Goal: Task Accomplishment & Management: Manage account settings

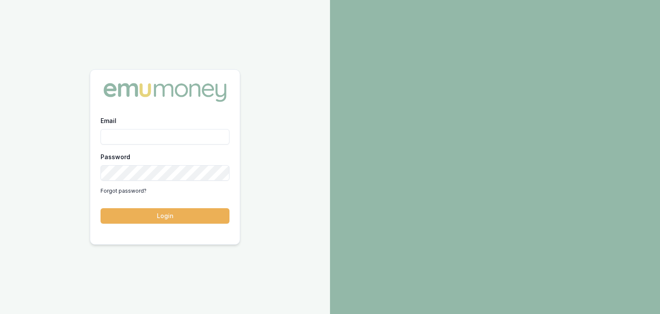
click at [139, 132] on input "Email" at bounding box center [165, 136] width 129 height 15
type input "pinkesh.patel@emumoney.com.au"
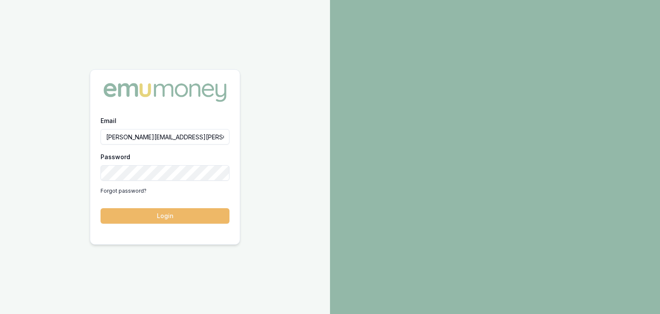
click at [165, 221] on button "Login" at bounding box center [165, 215] width 129 height 15
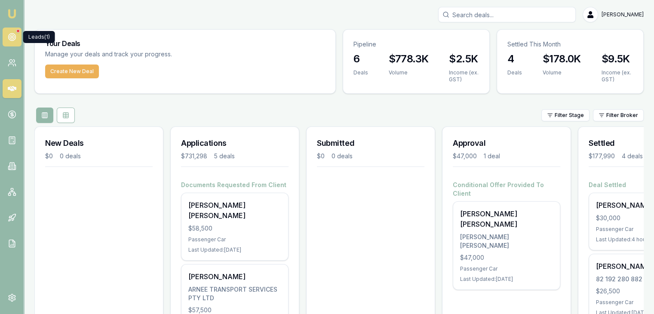
click at [11, 40] on circle at bounding box center [11, 37] width 7 height 7
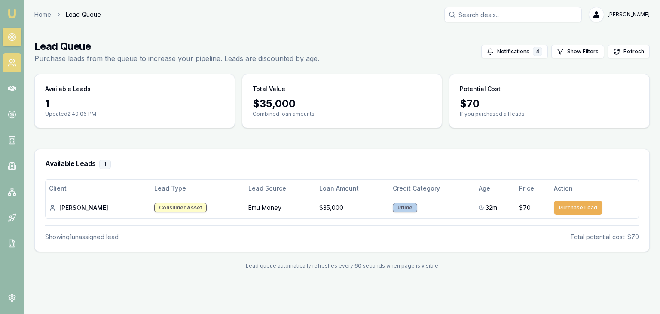
click at [8, 60] on icon at bounding box center [12, 62] width 9 height 9
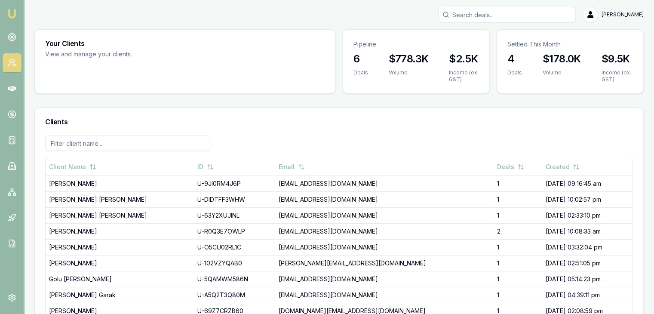
click at [7, 18] on img at bounding box center [12, 14] width 10 height 10
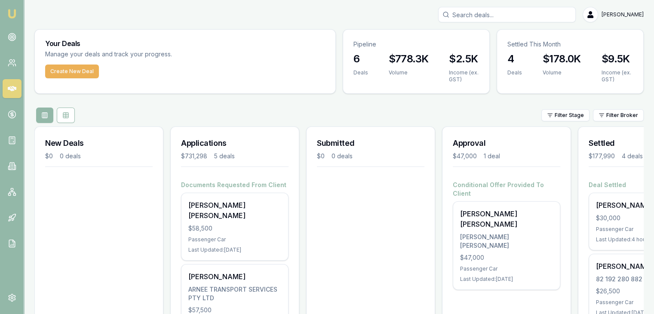
click at [9, 14] on img at bounding box center [12, 14] width 10 height 10
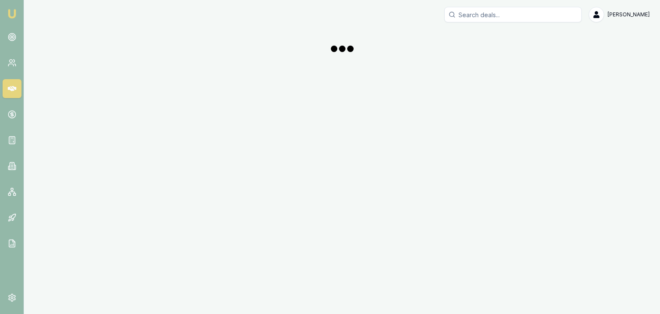
click at [9, 14] on img at bounding box center [12, 14] width 10 height 10
click at [10, 22] on nav "Emu Broker" at bounding box center [12, 130] width 24 height 260
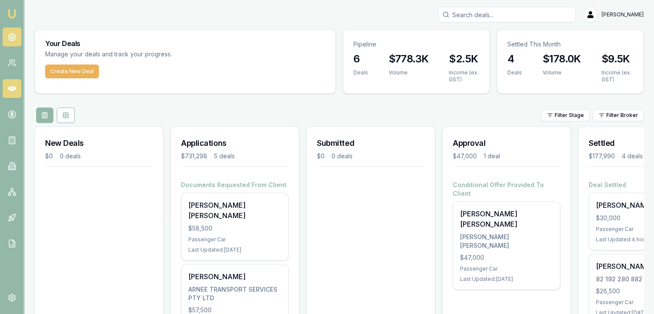
click at [13, 34] on circle at bounding box center [11, 37] width 7 height 7
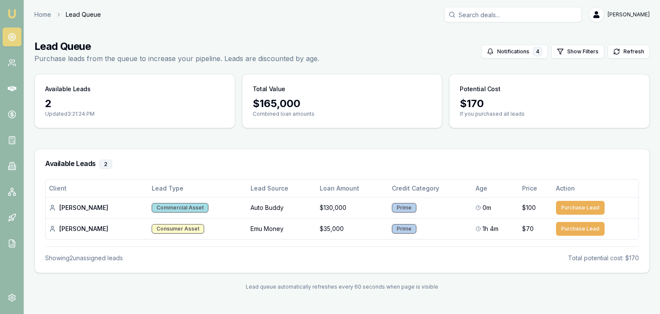
click at [15, 31] on link at bounding box center [12, 37] width 19 height 19
click at [585, 206] on button "Purchase Lead" at bounding box center [580, 208] width 49 height 14
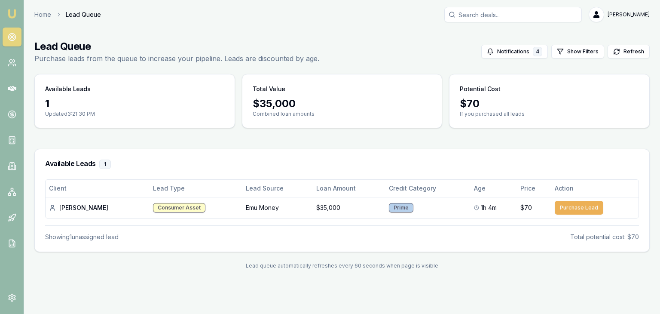
click at [15, 7] on link "Emu Broker" at bounding box center [12, 14] width 14 height 14
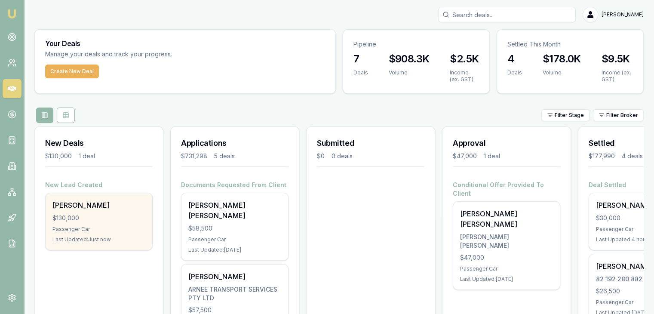
click at [94, 227] on div "Passenger Car" at bounding box center [98, 229] width 93 height 7
click at [105, 233] on div "David Borrillo $130,000 Passenger Car Last Updated: 28 minutes ago" at bounding box center [99, 221] width 107 height 57
click at [111, 223] on div "David Borrillo $130,000 Passenger Car Last Updated: 29 minutes ago" at bounding box center [99, 221] width 107 height 57
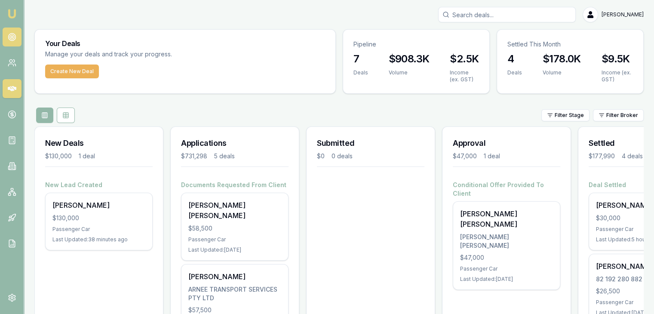
click at [16, 36] on link at bounding box center [12, 37] width 19 height 19
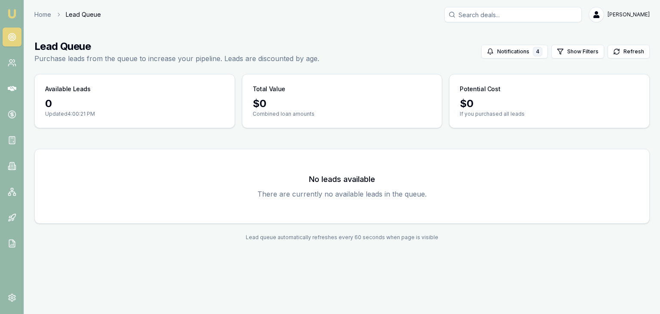
click at [14, 14] on img at bounding box center [12, 14] width 10 height 10
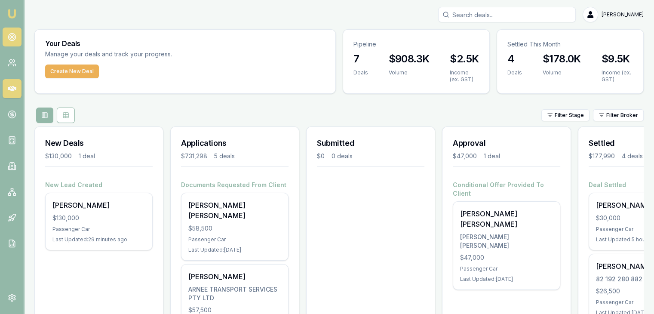
click at [8, 35] on icon at bounding box center [12, 37] width 9 height 9
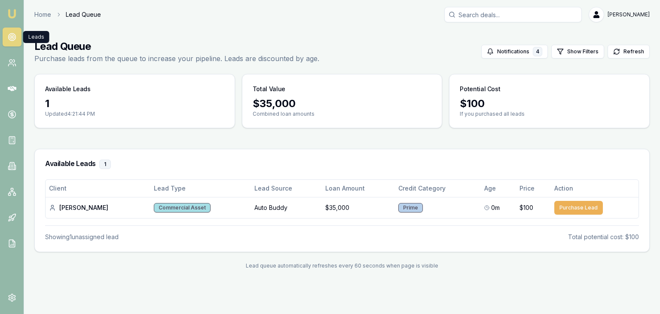
click at [8, 35] on icon at bounding box center [12, 37] width 9 height 9
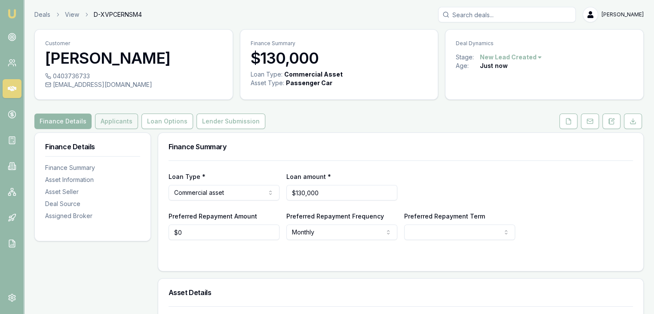
click at [111, 123] on button "Applicants" at bounding box center [116, 121] width 43 height 15
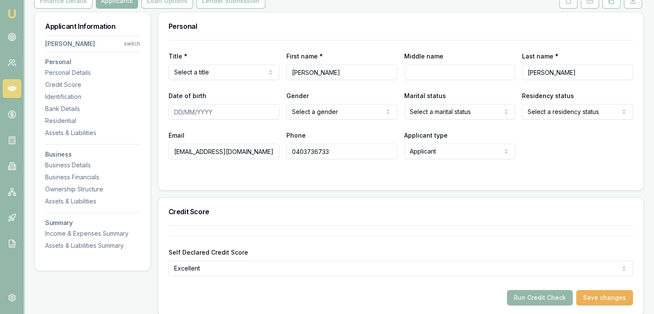
scroll to position [129, 0]
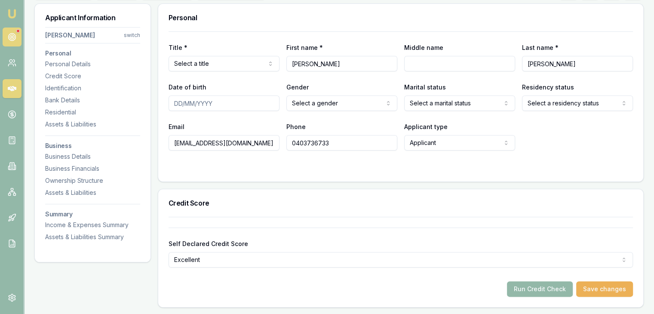
click at [14, 40] on circle at bounding box center [11, 37] width 7 height 7
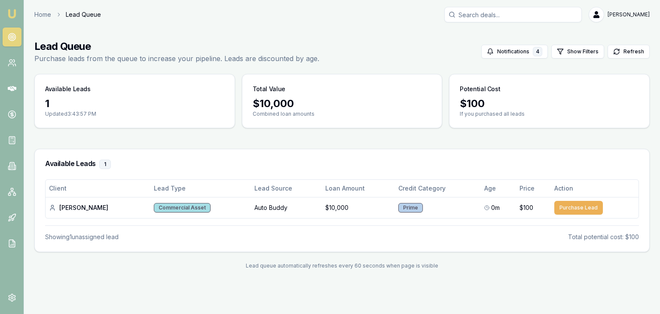
click at [10, 30] on link at bounding box center [12, 37] width 19 height 19
click at [11, 12] on img at bounding box center [12, 14] width 10 height 10
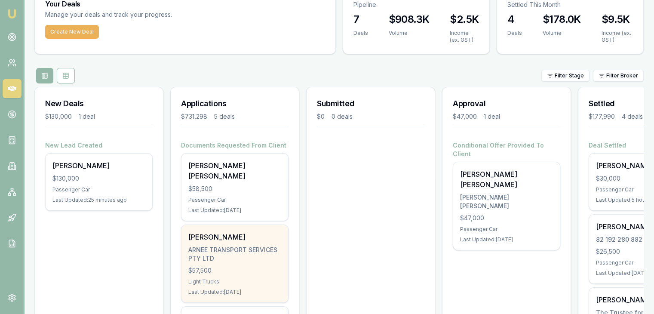
scroll to position [86, 0]
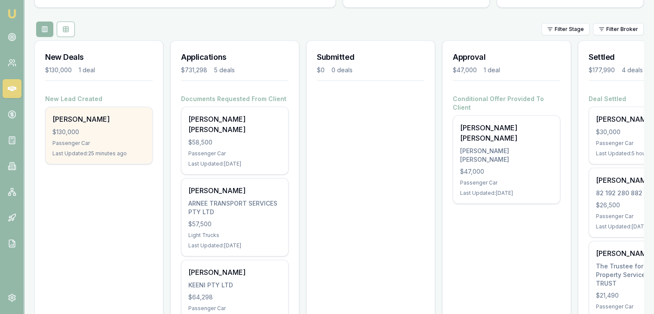
click at [77, 135] on div "$130,000" at bounding box center [98, 132] width 93 height 9
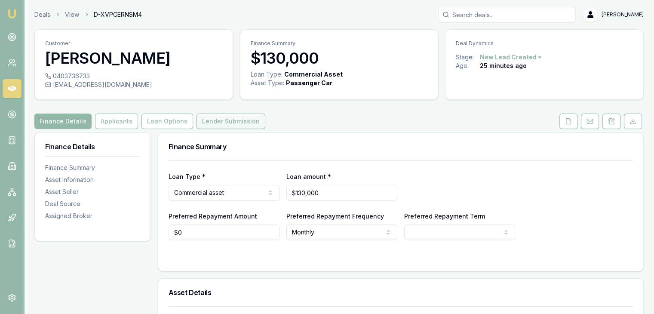
click at [218, 123] on button "Lender Submission" at bounding box center [230, 121] width 69 height 15
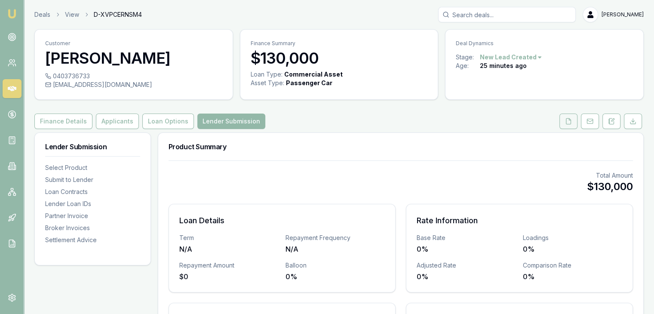
click at [561, 120] on button at bounding box center [568, 121] width 18 height 15
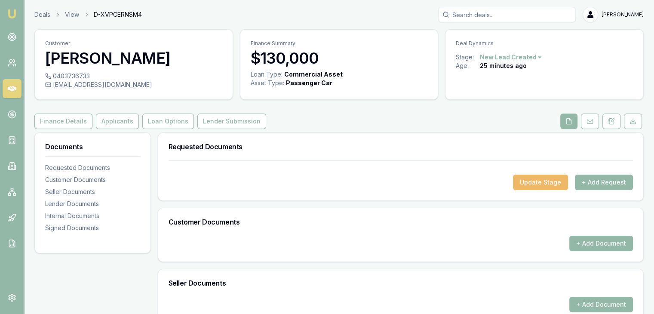
click at [528, 176] on button "Update Stage" at bounding box center [540, 182] width 55 height 15
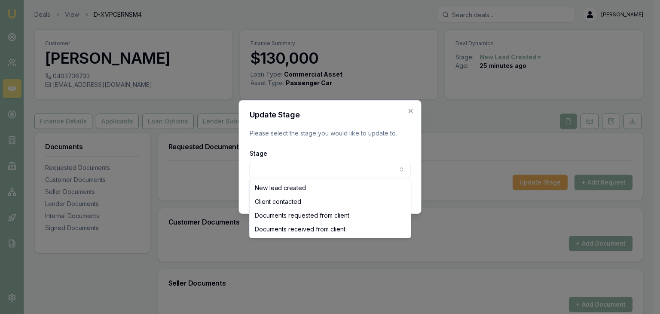
click at [380, 168] on body "Emu Broker Deals View D-XVPCERNSM4 Pinkesh Patel Toggle Menu Customer David Bor…" at bounding box center [327, 157] width 654 height 314
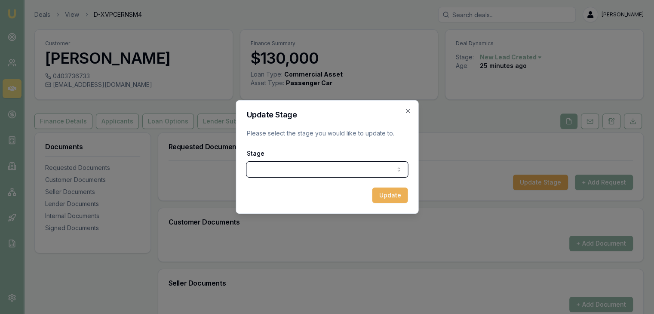
click at [445, 220] on div at bounding box center [327, 157] width 654 height 314
click at [413, 105] on div "Update Stage Please select the stage you would like to update to. Stage New lea…" at bounding box center [327, 157] width 183 height 114
click at [407, 109] on icon "button" at bounding box center [407, 110] width 7 height 7
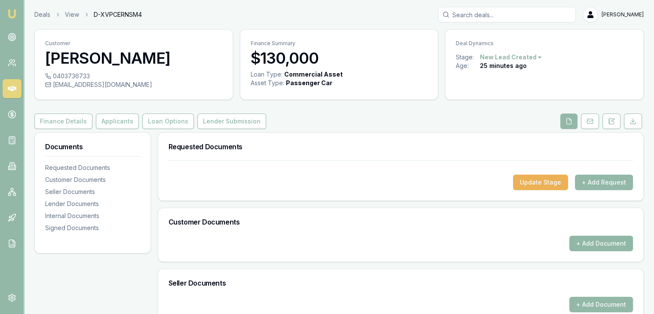
click at [583, 241] on button "+ Add Document" at bounding box center [601, 243] width 64 height 15
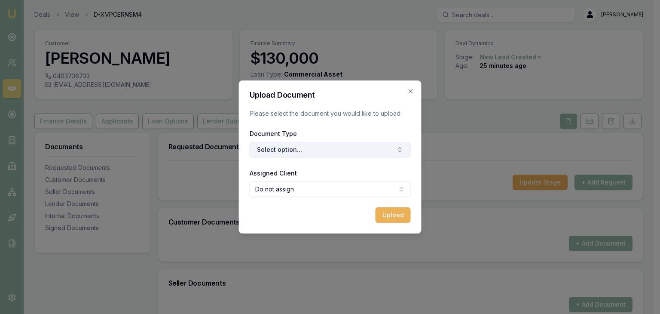
click at [261, 151] on button "Select option..." at bounding box center [330, 149] width 161 height 15
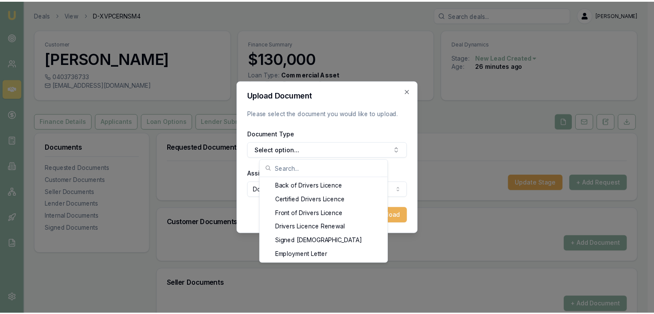
scroll to position [430, 0]
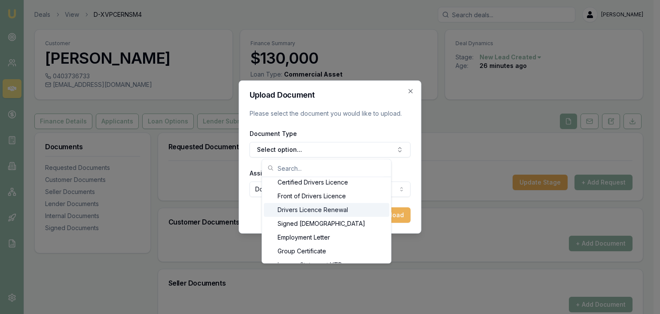
click at [322, 208] on div "Drivers Licence Renewal" at bounding box center [327, 210] width 126 height 14
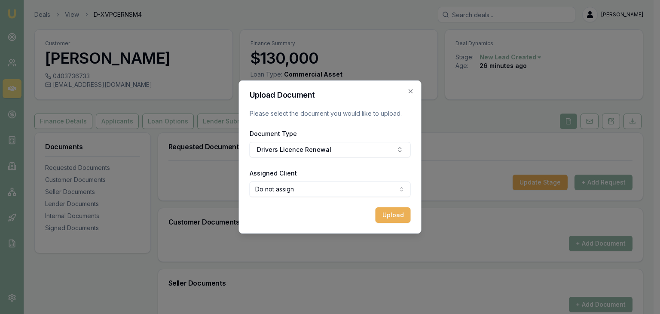
click at [340, 189] on body "Emu Broker Deals View D-XVPCERNSM4 Pinkesh Patel Toggle Menu Customer David Bor…" at bounding box center [327, 157] width 654 height 314
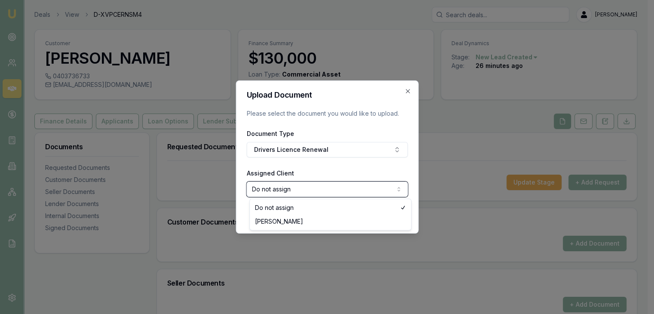
click at [341, 150] on body "Emu Broker Deals View D-XVPCERNSM4 Pinkesh Patel Toggle Menu Customer David Bor…" at bounding box center [323, 157] width 647 height 314
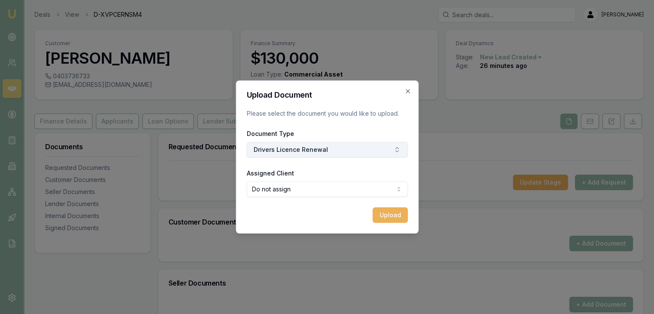
click at [341, 150] on button "Drivers Licence Renewal" at bounding box center [326, 149] width 161 height 15
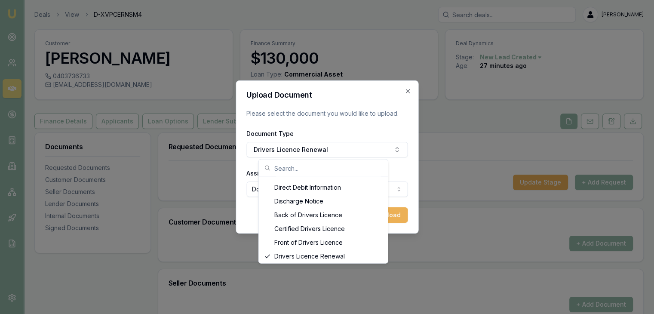
scroll to position [396, 0]
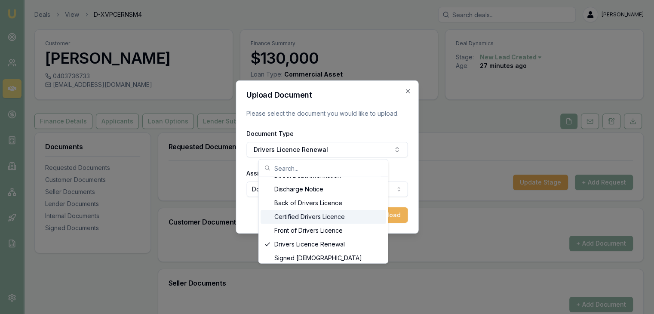
click at [302, 218] on div "Certified Drivers Licence" at bounding box center [324, 217] width 126 height 14
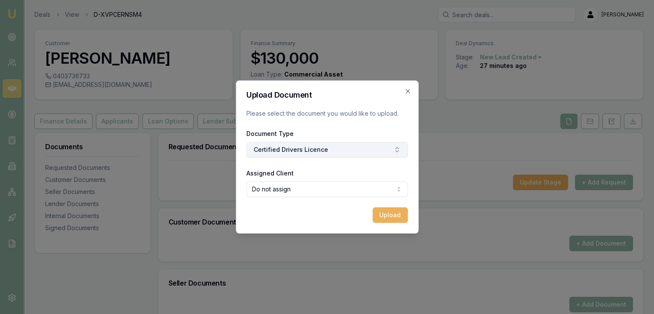
click at [369, 150] on button "Certified Drivers Licence" at bounding box center [326, 149] width 161 height 15
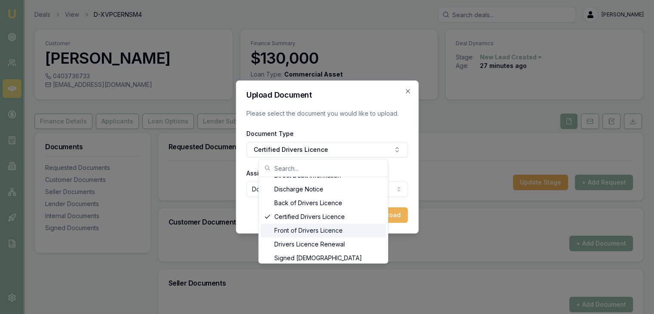
click at [312, 229] on div "Front of Drivers Licence" at bounding box center [324, 231] width 126 height 14
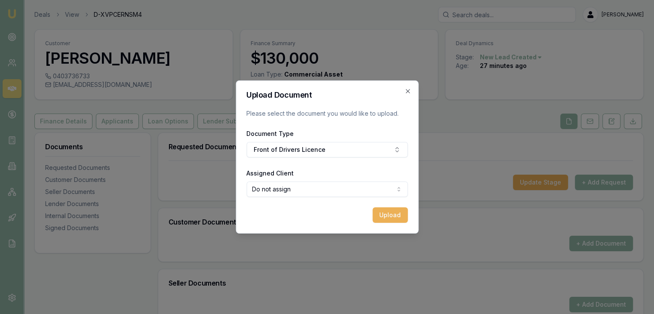
click at [383, 217] on button "Upload" at bounding box center [389, 214] width 35 height 15
click at [325, 202] on form "Upload Document Please select the document you would like to upload. Document T…" at bounding box center [326, 157] width 161 height 132
click at [407, 91] on icon "button" at bounding box center [407, 91] width 7 height 7
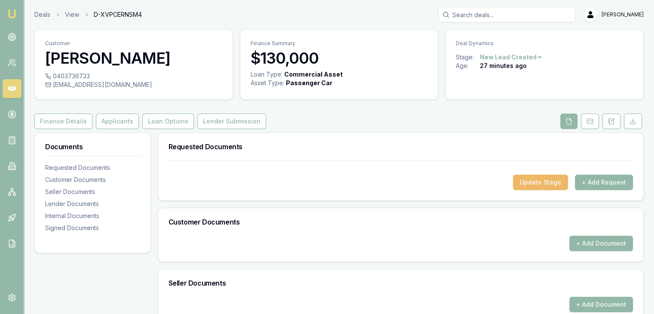
click at [540, 184] on button "Update Stage" at bounding box center [540, 182] width 55 height 15
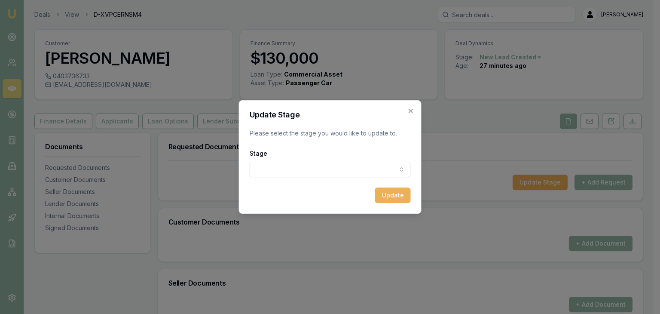
click at [351, 167] on body "Emu Broker Deals View D-XVPCERNSM4 Pinkesh Patel Toggle Menu Customer David Bor…" at bounding box center [327, 157] width 654 height 314
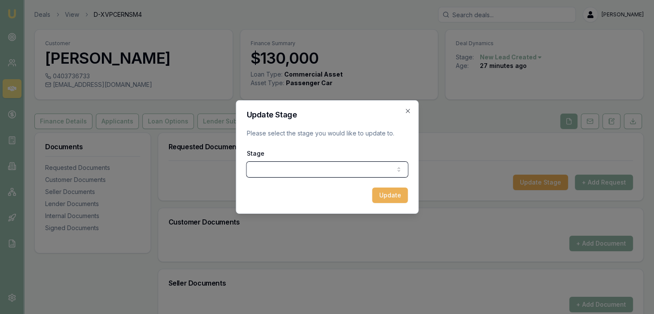
click at [329, 262] on div at bounding box center [327, 157] width 654 height 314
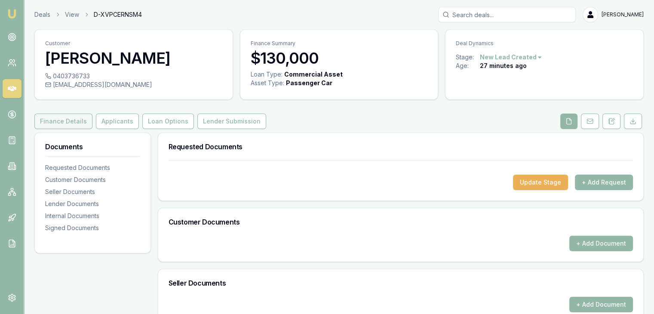
click at [55, 124] on button "Finance Details" at bounding box center [63, 121] width 58 height 15
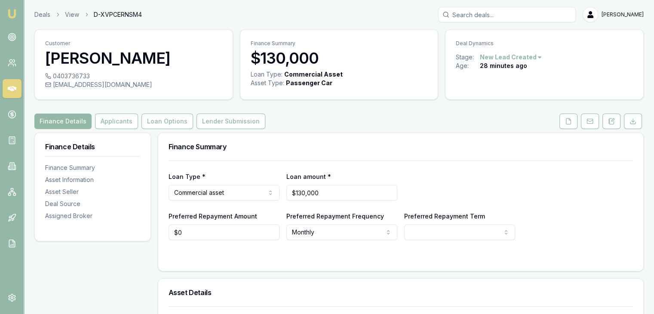
scroll to position [43, 0]
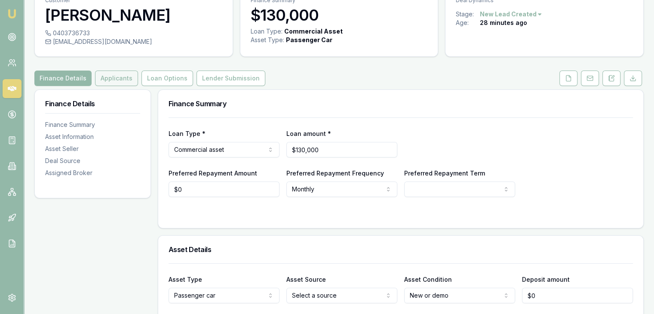
click at [105, 82] on button "Applicants" at bounding box center [116, 78] width 43 height 15
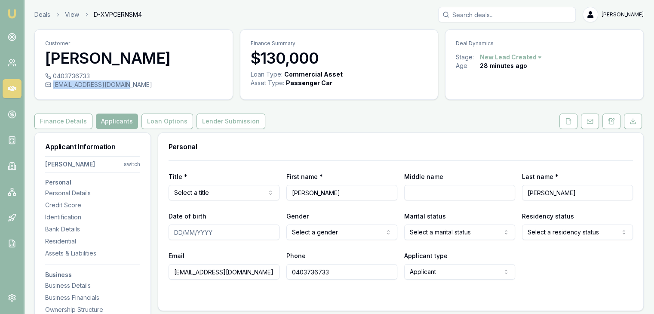
drag, startPoint x: 54, startPoint y: 84, endPoint x: 121, endPoint y: 85, distance: 67.5
click at [121, 85] on div "[EMAIL_ADDRESS][DOMAIN_NAME]" at bounding box center [133, 84] width 177 height 9
copy div "[EMAIL_ADDRESS][DOMAIN_NAME]"
click at [14, 9] on img at bounding box center [12, 14] width 10 height 10
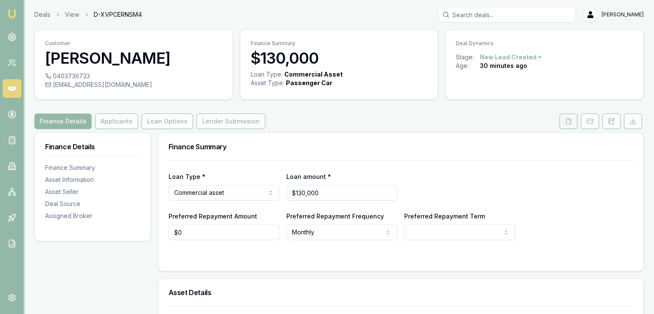
click at [566, 124] on icon at bounding box center [568, 121] width 7 height 7
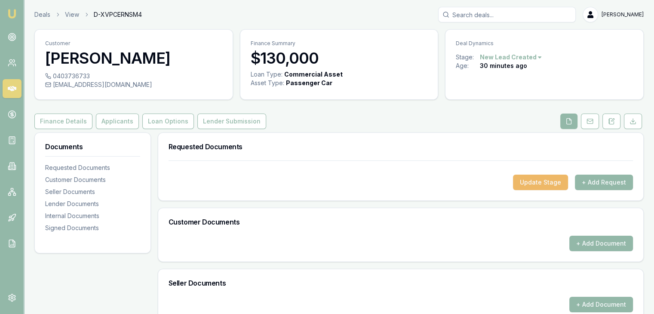
click at [537, 182] on button "Update Stage" at bounding box center [540, 182] width 55 height 15
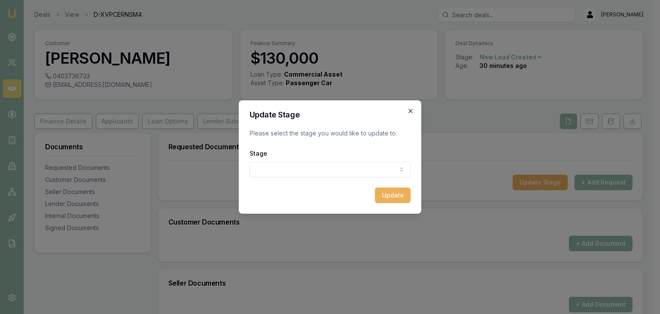
click at [408, 110] on icon "button" at bounding box center [411, 110] width 7 height 7
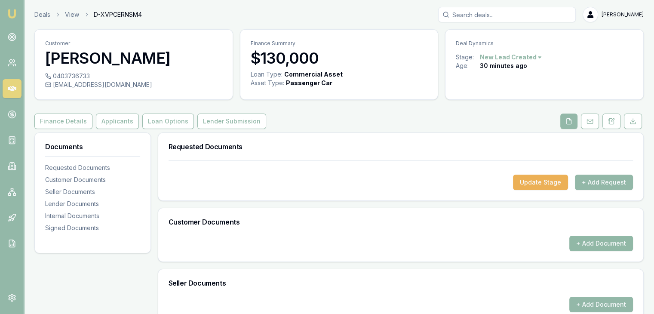
click at [586, 239] on button "+ Add Document" at bounding box center [601, 243] width 64 height 15
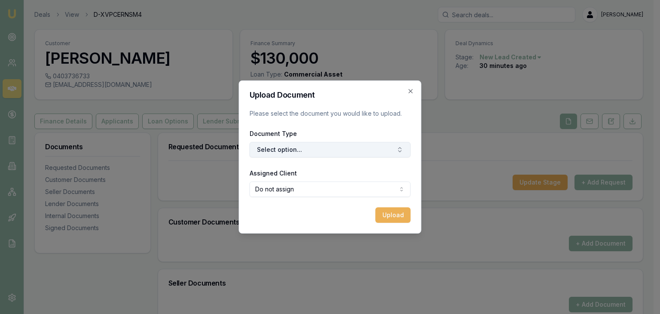
click at [356, 150] on button "Select option..." at bounding box center [330, 149] width 161 height 15
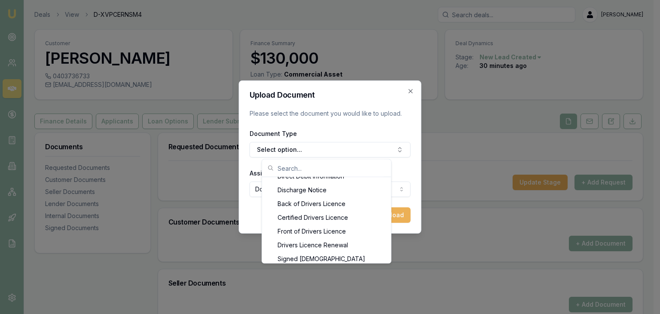
scroll to position [396, 0]
click at [313, 218] on div "Certified Drivers Licence" at bounding box center [327, 217] width 126 height 14
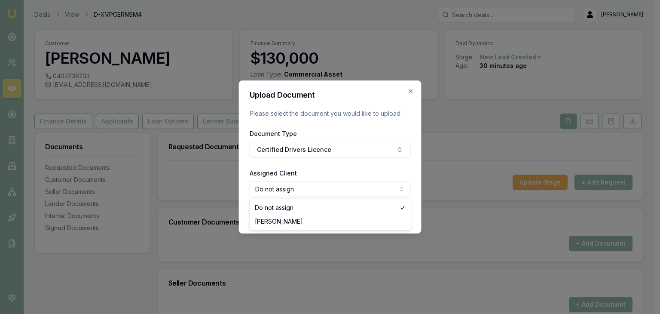
click at [365, 189] on body "Emu Broker Deals View D-XVPCERNSM4 [PERSON_NAME] Toggle Menu Customer [PERSON_N…" at bounding box center [327, 157] width 654 height 314
select select "U-D0M0M6AIY9"
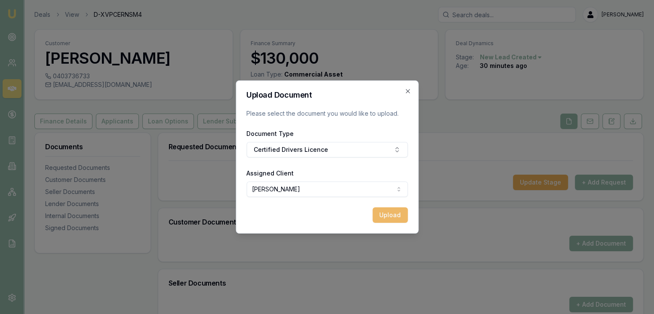
click at [394, 218] on button "Upload" at bounding box center [389, 214] width 35 height 15
click at [409, 88] on icon "button" at bounding box center [407, 91] width 7 height 7
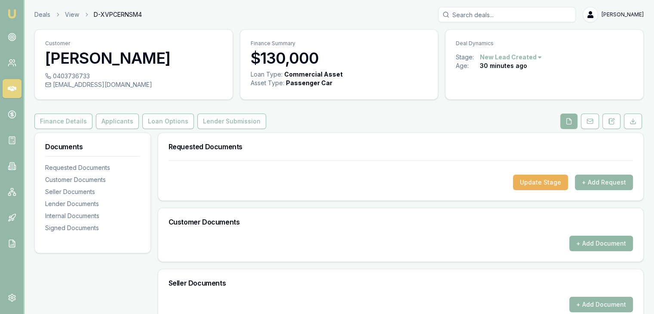
click at [585, 242] on button "+ Add Document" at bounding box center [601, 243] width 64 height 15
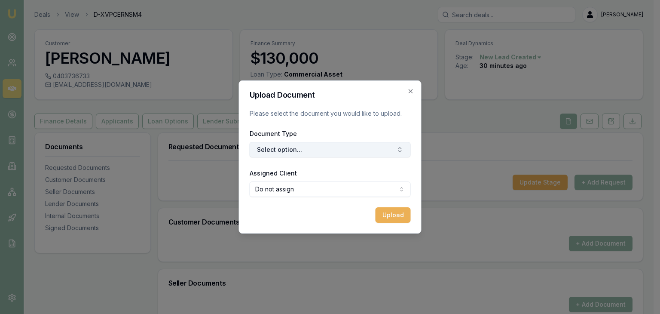
click at [368, 153] on button "Select option..." at bounding box center [330, 149] width 161 height 15
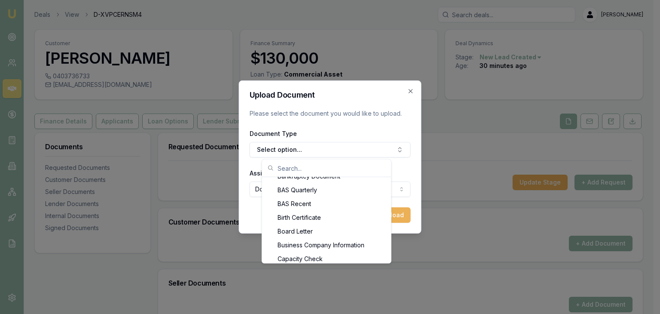
scroll to position [120, 0]
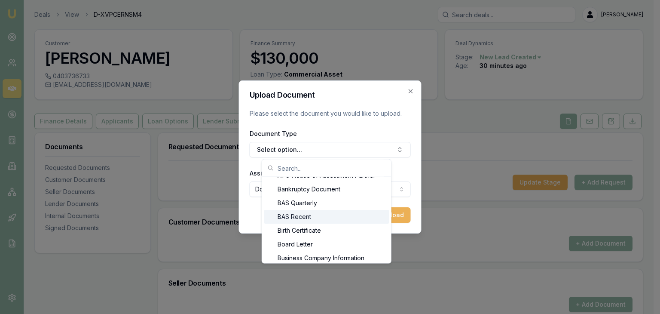
click at [392, 258] on div "3 Months Bank Statements 6 Months Bank Statements 12 Months Bank Statements Acc…" at bounding box center [327, 211] width 130 height 104
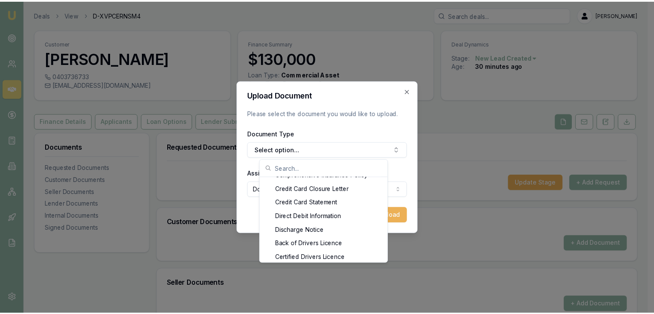
scroll to position [361, 0]
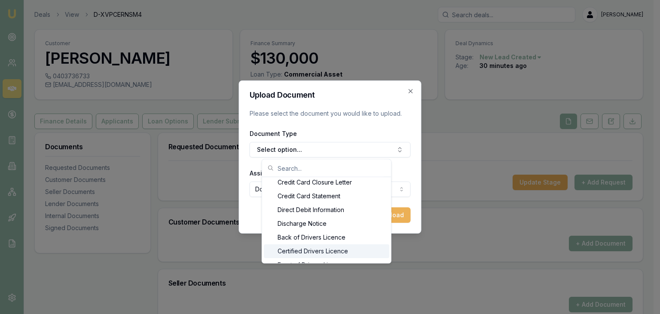
click at [342, 252] on div "Certified Drivers Licence" at bounding box center [327, 251] width 126 height 14
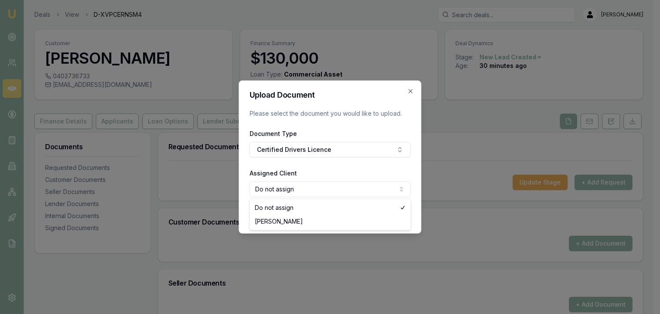
click at [300, 191] on body "Emu Broker Deals View D-XVPCERNSM4 [PERSON_NAME] Toggle Menu Customer [PERSON_N…" at bounding box center [327, 157] width 654 height 314
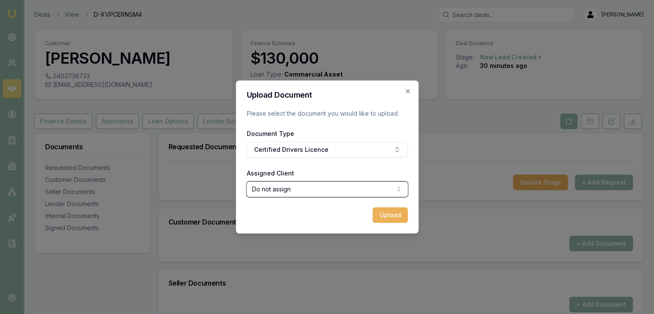
click at [300, 191] on body "Emu Broker Deals View D-XVPCERNSM4 [PERSON_NAME] Toggle Menu Customer [PERSON_N…" at bounding box center [327, 157] width 654 height 314
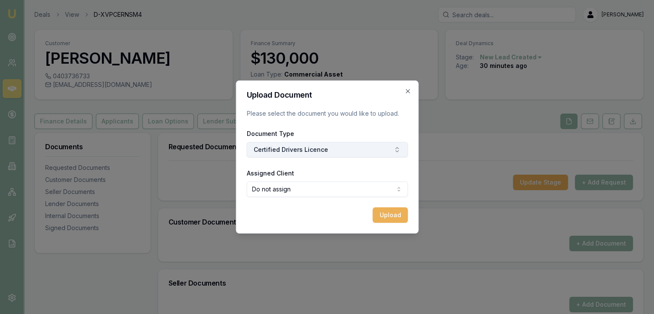
click at [316, 150] on button "Certified Drivers Licence" at bounding box center [326, 149] width 161 height 15
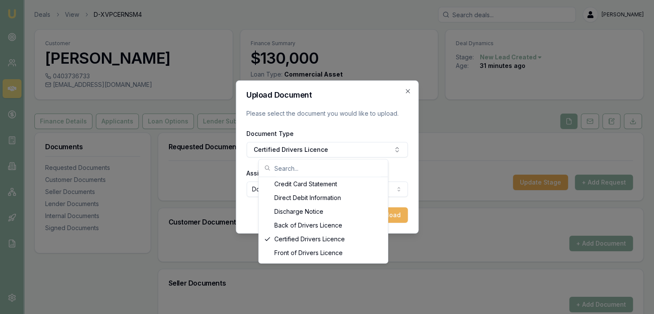
scroll to position [378, 0]
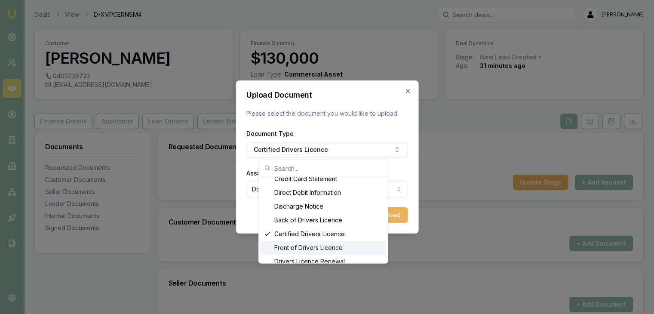
click at [302, 247] on div "Front of Drivers Licence" at bounding box center [324, 248] width 126 height 14
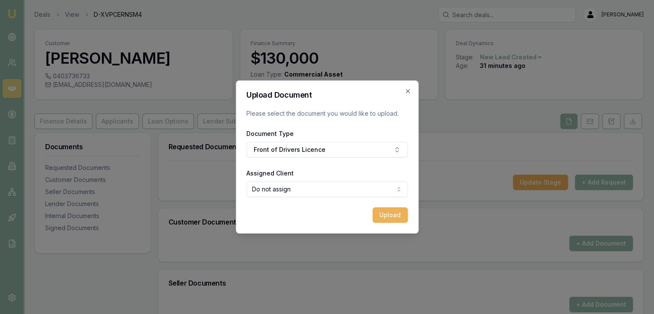
click at [379, 187] on body "Emu Broker Deals View D-XVPCERNSM4 [PERSON_NAME] Toggle Menu Customer [PERSON_N…" at bounding box center [327, 157] width 654 height 314
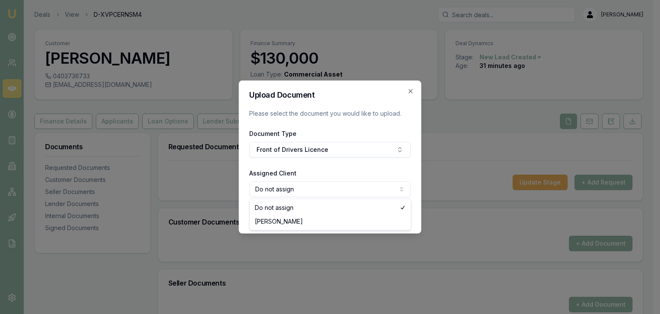
select select "U-D0M0M6AIY9"
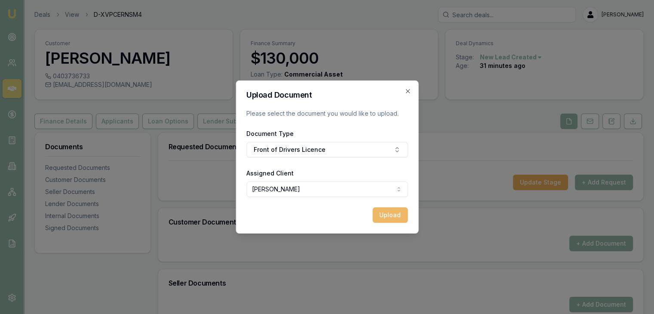
click at [379, 217] on button "Upload" at bounding box center [389, 214] width 35 height 15
click at [411, 91] on icon "button" at bounding box center [407, 91] width 7 height 7
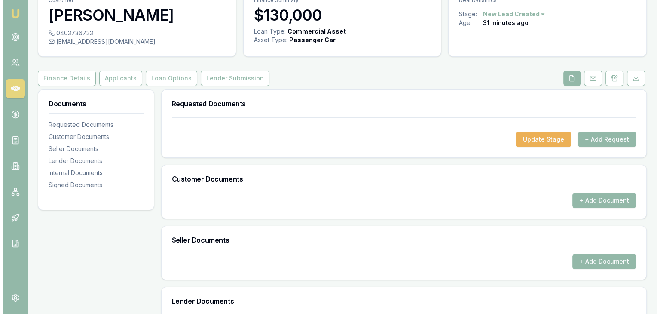
scroll to position [0, 0]
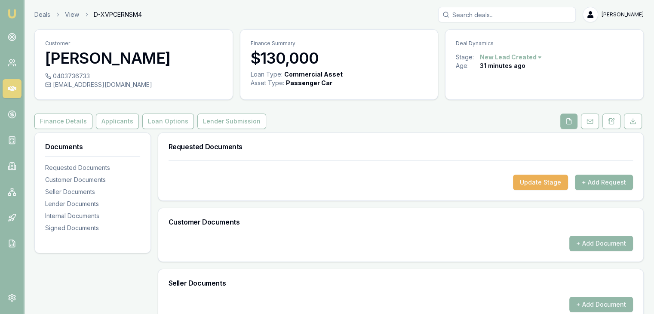
click at [598, 180] on button "+ Add Request" at bounding box center [604, 182] width 58 height 15
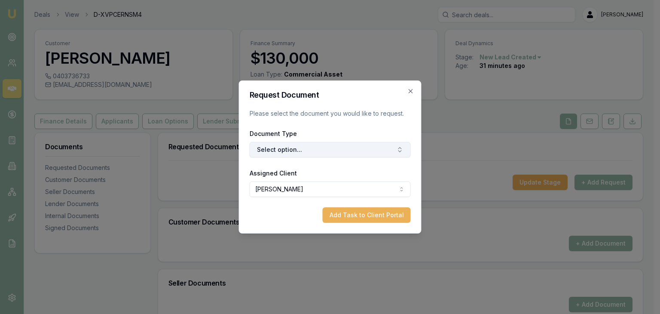
click at [368, 152] on button "Select option..." at bounding box center [330, 149] width 161 height 15
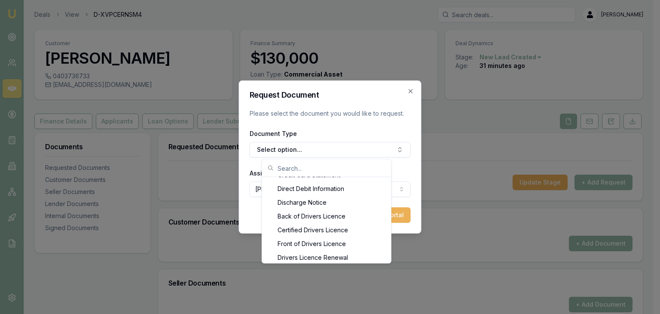
scroll to position [447, 0]
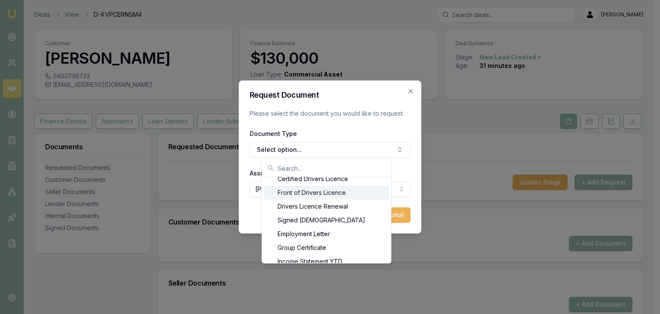
click at [365, 194] on div "Front of Drivers Licence" at bounding box center [327, 193] width 126 height 14
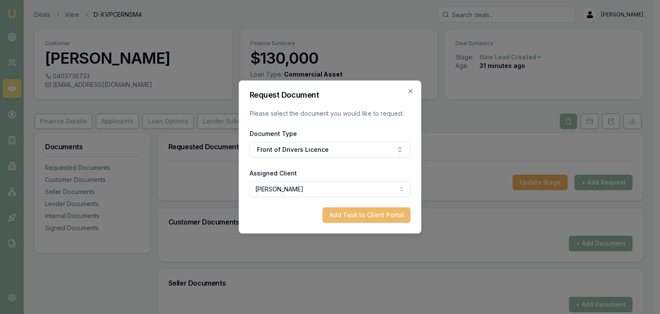
click at [369, 212] on button "Add Task to Client Portal" at bounding box center [367, 214] width 88 height 15
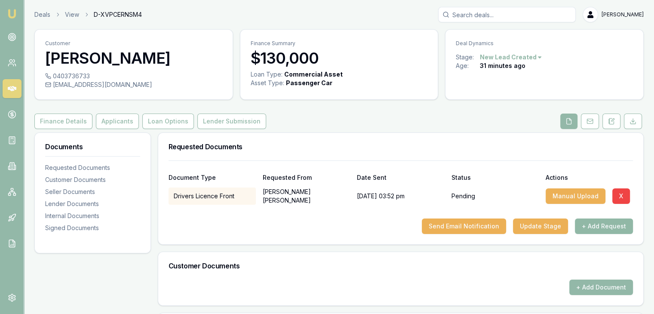
click at [583, 229] on button "+ Add Request" at bounding box center [604, 225] width 58 height 15
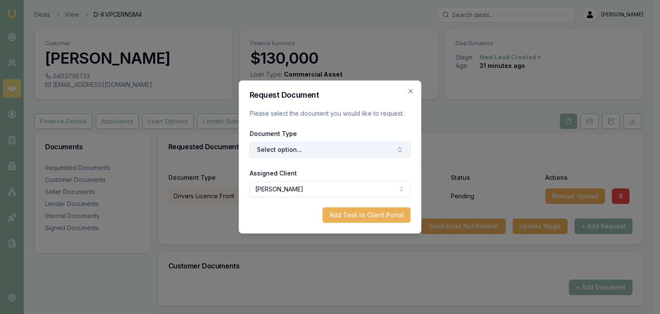
click at [343, 148] on button "Select option..." at bounding box center [330, 149] width 161 height 15
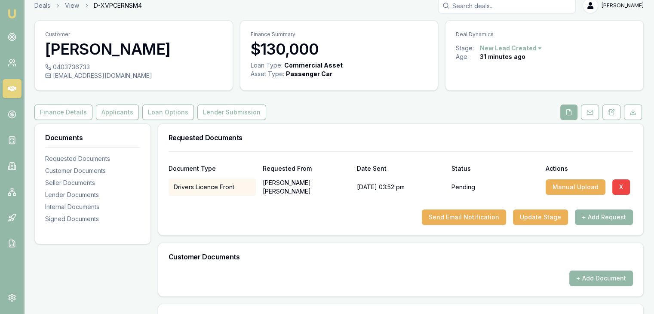
scroll to position [0, 0]
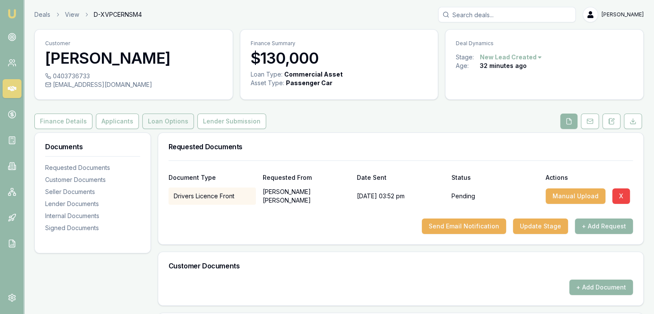
click at [168, 123] on button "Loan Options" at bounding box center [168, 121] width 52 height 15
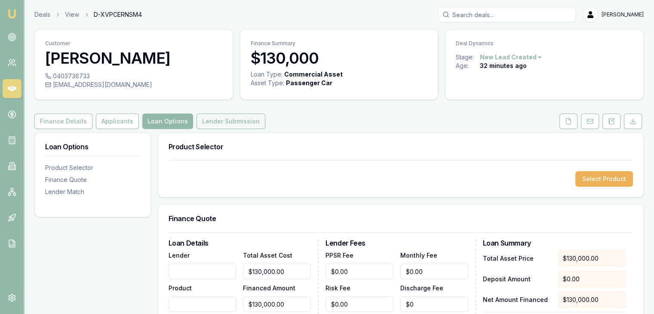
click at [221, 118] on button "Lender Submission" at bounding box center [230, 121] width 69 height 15
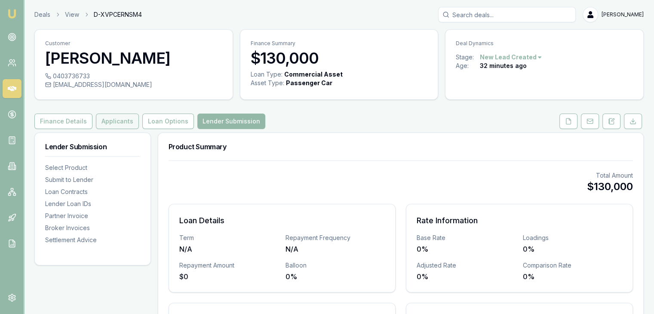
click at [111, 123] on button "Applicants" at bounding box center [117, 121] width 43 height 15
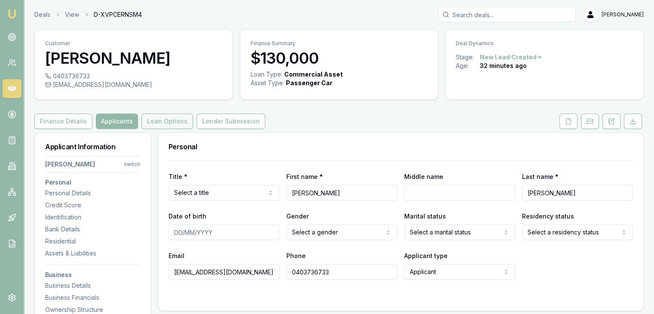
click at [169, 117] on button "Loan Options" at bounding box center [167, 121] width 52 height 15
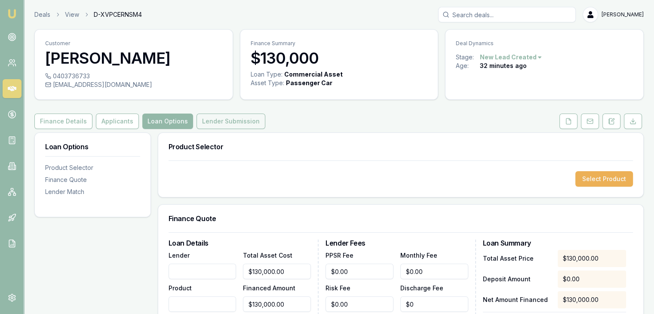
click at [213, 121] on button "Lender Submission" at bounding box center [230, 121] width 69 height 15
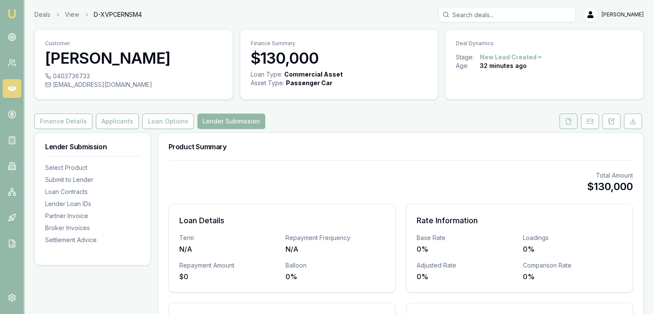
click at [561, 124] on button at bounding box center [568, 121] width 18 height 15
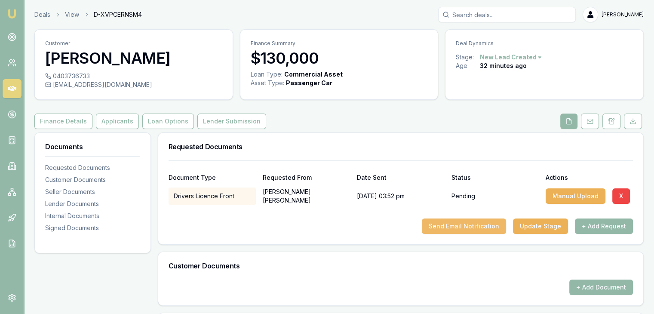
click at [490, 228] on button "Send Email Notification" at bounding box center [464, 225] width 84 height 15
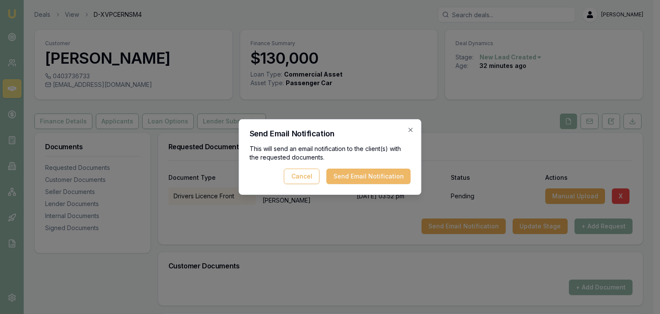
click at [359, 175] on button "Send Email Notification" at bounding box center [369, 176] width 84 height 15
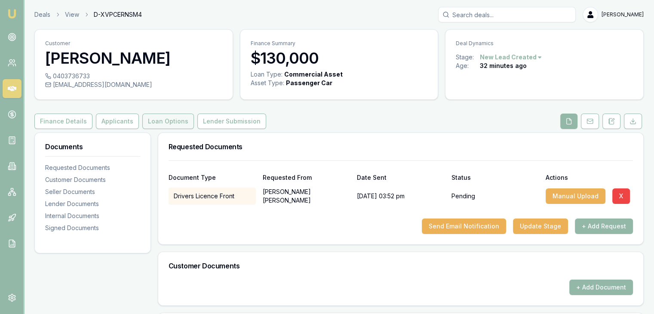
click at [157, 124] on button "Loan Options" at bounding box center [168, 121] width 52 height 15
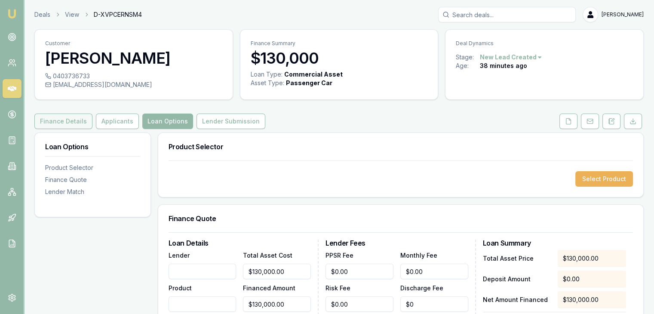
click at [67, 120] on button "Finance Details" at bounding box center [63, 121] width 58 height 15
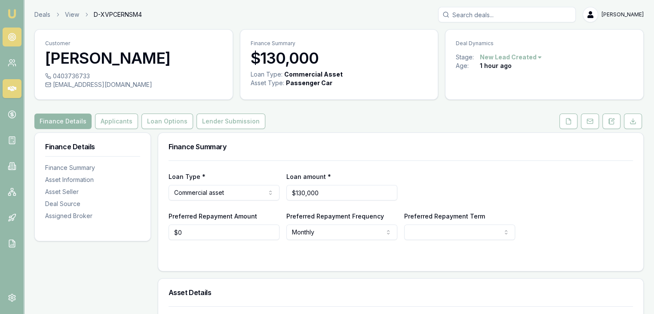
click at [10, 41] on icon at bounding box center [12, 37] width 9 height 9
